Goal: Task Accomplishment & Management: Use online tool/utility

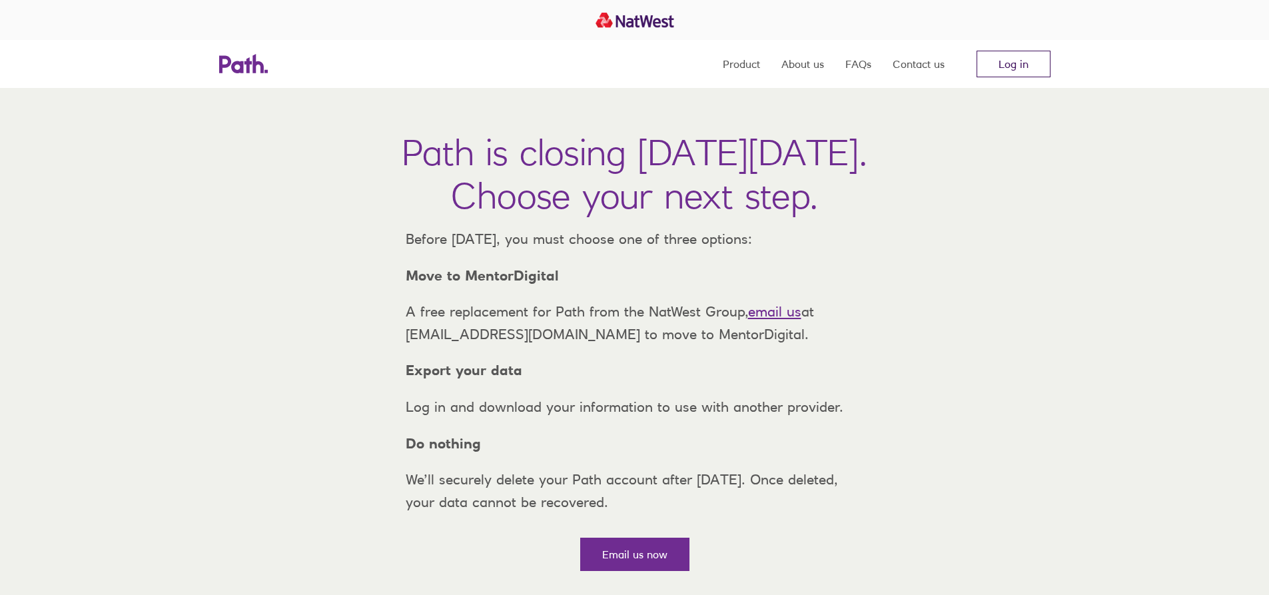
click at [1021, 69] on link "Log in" at bounding box center [1014, 64] width 74 height 27
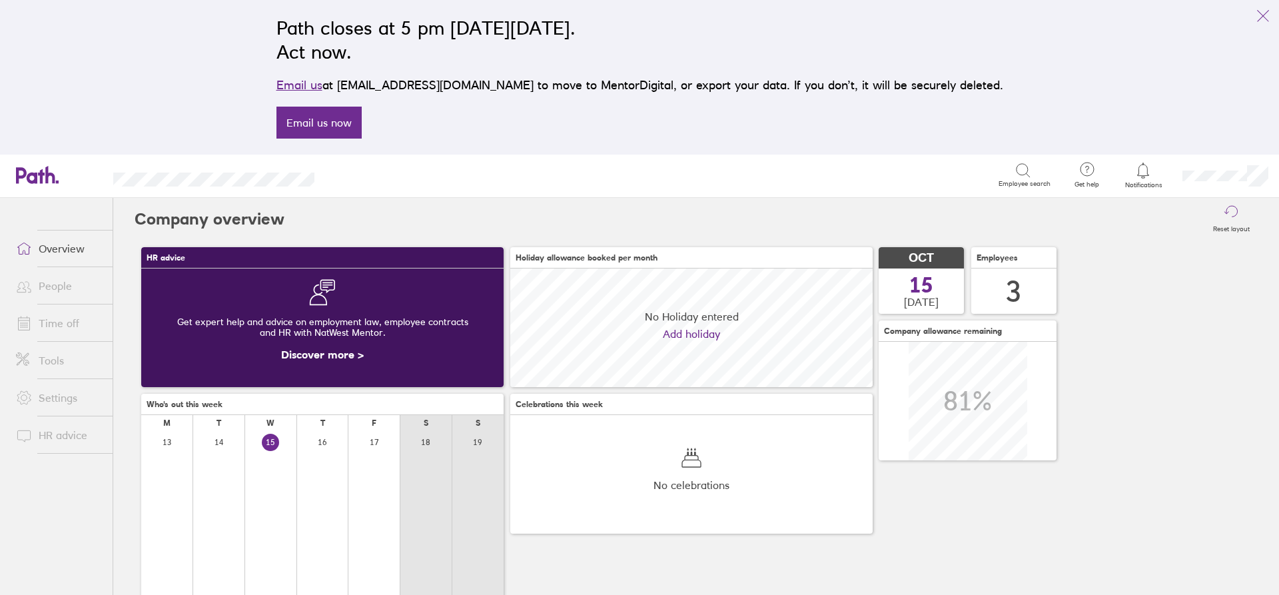
scroll to position [119, 362]
click at [48, 288] on link "People" at bounding box center [58, 285] width 107 height 27
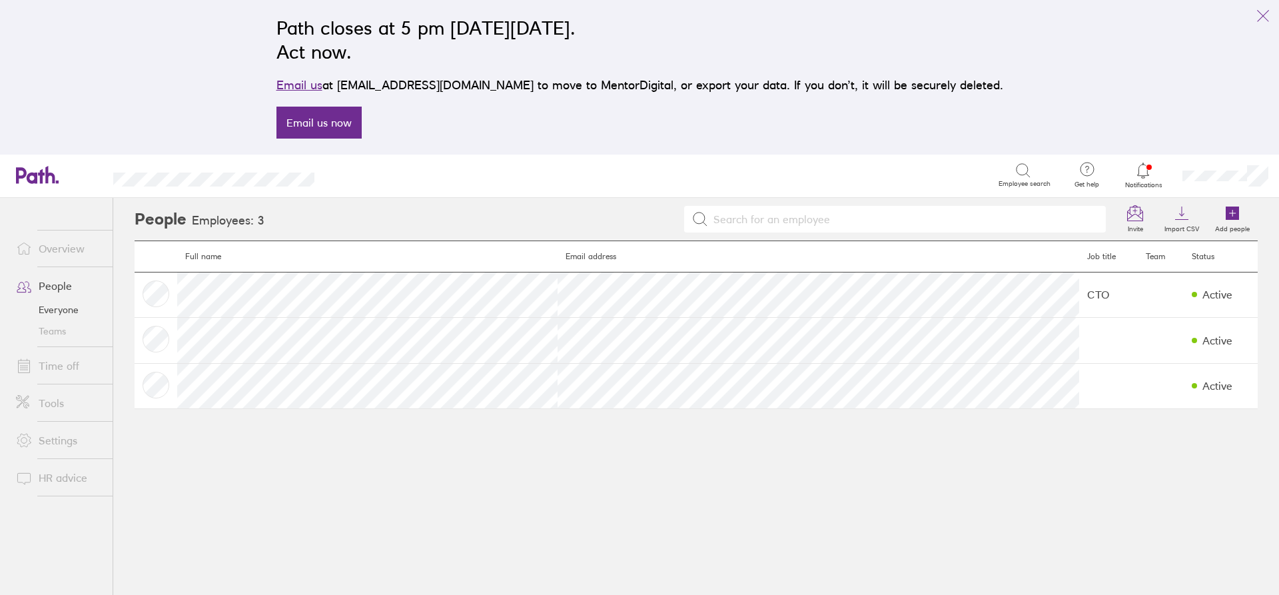
click at [52, 400] on link "Tools" at bounding box center [58, 403] width 107 height 27
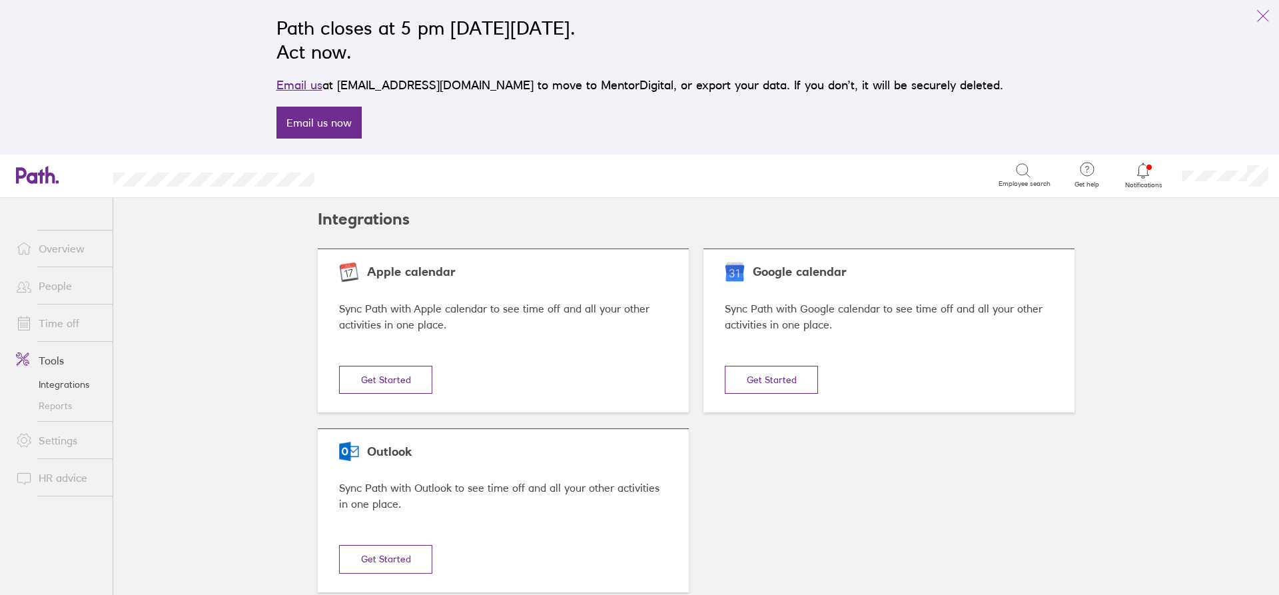
click at [64, 406] on link "Reports" at bounding box center [58, 405] width 107 height 21
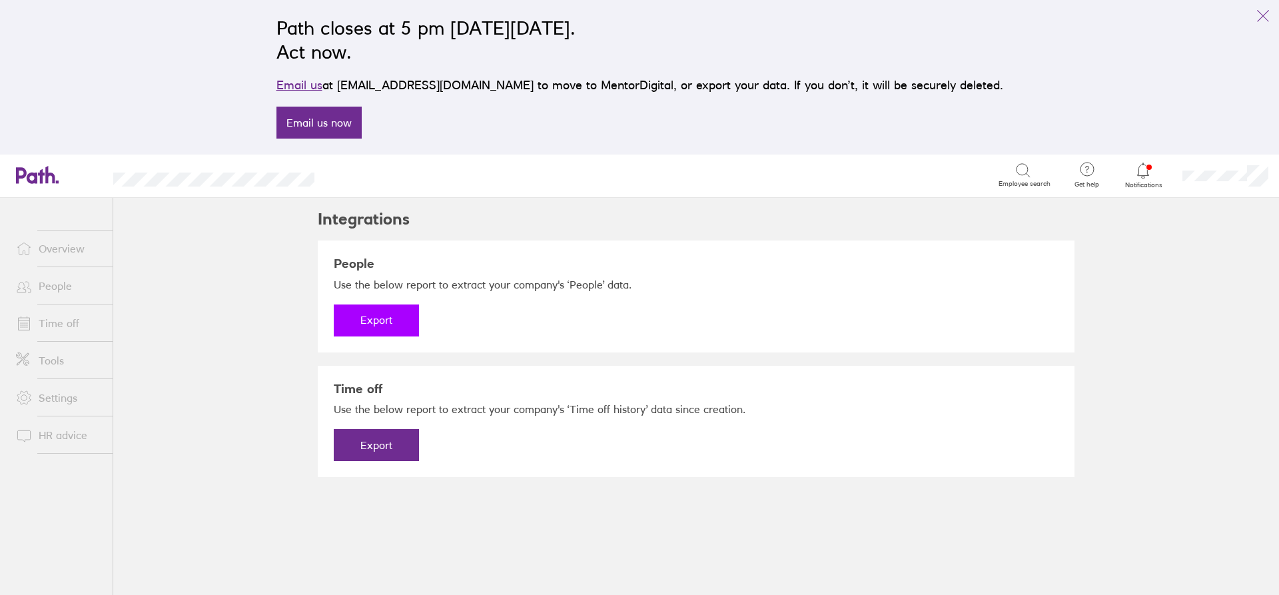
click at [384, 328] on button "Export" at bounding box center [376, 320] width 85 height 32
click at [384, 328] on link "Download" at bounding box center [376, 320] width 85 height 32
click at [369, 444] on button "Export" at bounding box center [376, 445] width 85 height 32
click at [369, 444] on link "Download" at bounding box center [376, 445] width 85 height 32
